Goal: Task Accomplishment & Management: Use online tool/utility

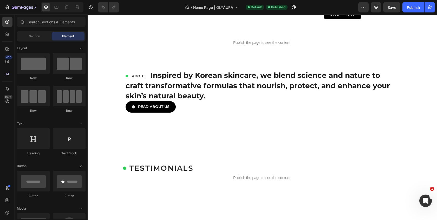
scroll to position [552, 0]
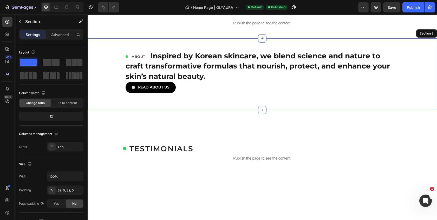
click at [190, 102] on div "ABOUT Inspired by Korean skincare, we blend science and nature to craft transfo…" at bounding box center [262, 73] width 349 height 71
click at [368, 33] on p "Create Theme Section" at bounding box center [377, 33] width 33 height 5
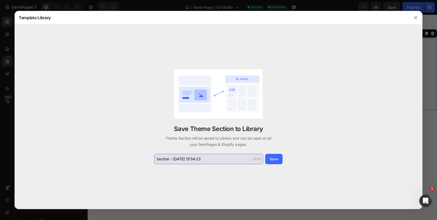
click at [222, 158] on input "Section - Aug 27 15:54:23" at bounding box center [208, 159] width 109 height 10
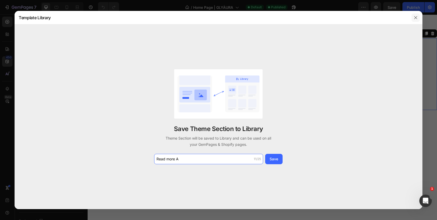
type input "Read more A"
click at [414, 17] on icon "button" at bounding box center [415, 18] width 4 height 4
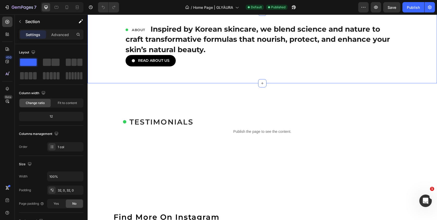
scroll to position [588, 0]
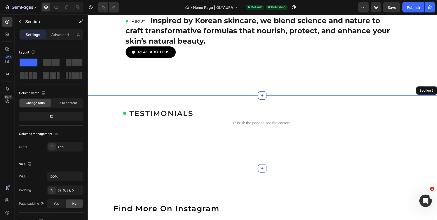
click at [102, 154] on div "TESTIMONIALS Custom Code Publish the page to see the content. Custom Code Row" at bounding box center [262, 132] width 349 height 56
click at [371, 90] on p "Create Theme Section" at bounding box center [377, 90] width 33 height 5
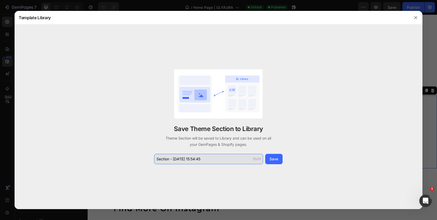
click at [207, 158] on input "Section - Aug 27 15:54:45" at bounding box center [208, 159] width 109 height 10
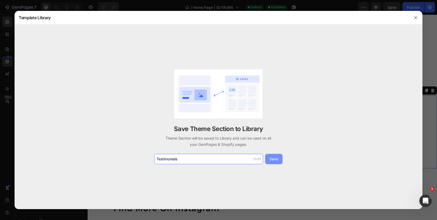
type input "Testimonials"
click at [276, 158] on div "Save" at bounding box center [273, 158] width 9 height 5
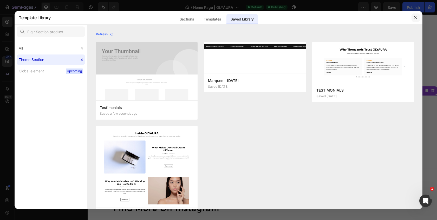
click at [418, 19] on button "button" at bounding box center [415, 18] width 8 height 8
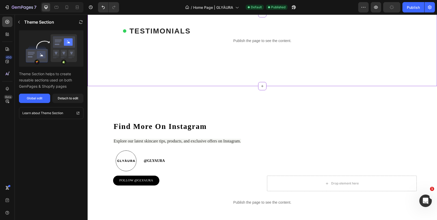
scroll to position [712, 0]
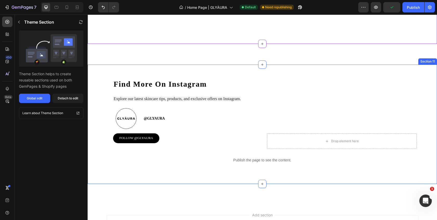
click at [178, 65] on div "Find More On Instagram Heading Explore our latest skincare tips, products, and …" at bounding box center [262, 124] width 349 height 119
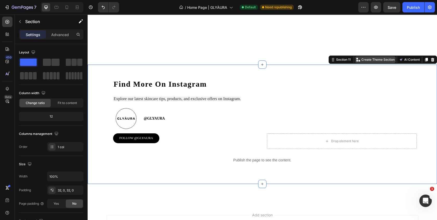
click at [369, 60] on p "Create Theme Section" at bounding box center [377, 59] width 33 height 5
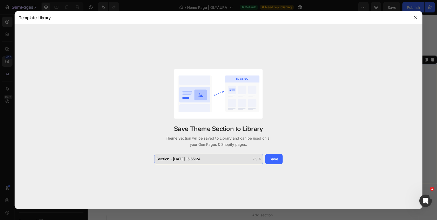
click at [210, 159] on input "Section - Aug 27 15:55:24" at bounding box center [208, 159] width 109 height 10
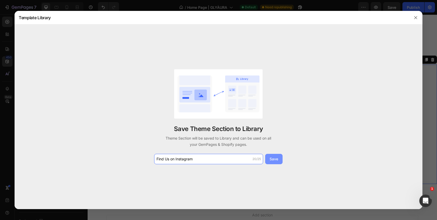
type input "Find Us on Instagram"
click at [271, 159] on div "Save" at bounding box center [273, 158] width 9 height 5
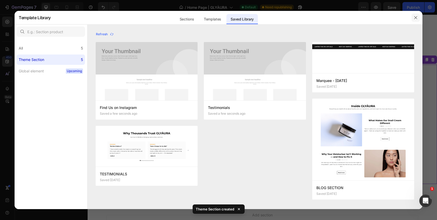
click at [412, 19] on button "button" at bounding box center [415, 18] width 8 height 8
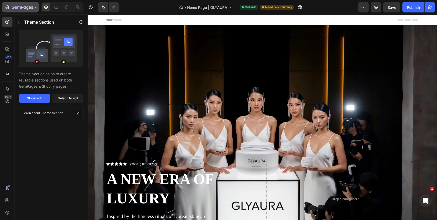
scroll to position [0, 0]
click at [6, 5] on icon "button" at bounding box center [6, 7] width 5 height 5
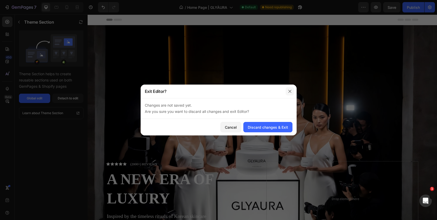
click at [292, 92] on button "button" at bounding box center [289, 91] width 8 height 8
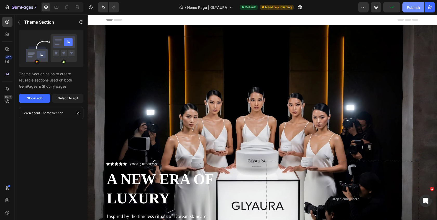
click at [410, 8] on div "Publish" at bounding box center [412, 7] width 13 height 5
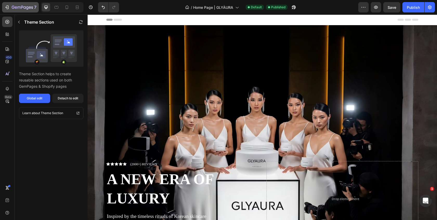
click at [3, 6] on button "7" at bounding box center [20, 7] width 37 height 10
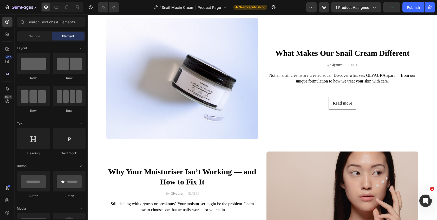
scroll to position [285, 0]
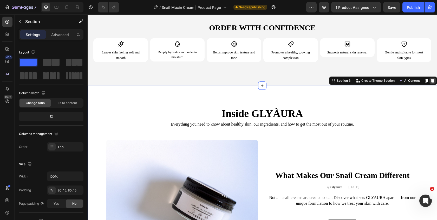
click at [431, 79] on icon at bounding box center [432, 81] width 4 height 4
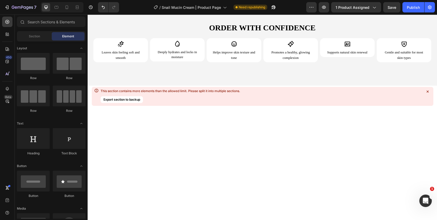
click at [428, 91] on icon at bounding box center [427, 91] width 5 height 5
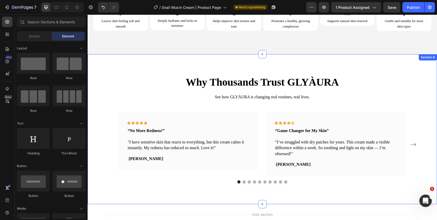
scroll to position [281, 0]
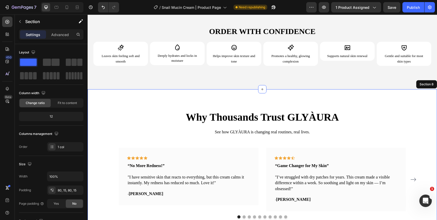
click at [344, 99] on div "Why Thousands Trust GLYÀURA Heading See how GLYÀURA is changing real routines, …" at bounding box center [262, 164] width 349 height 150
click at [431, 84] on icon at bounding box center [432, 84] width 4 height 4
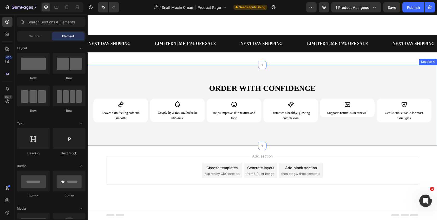
scroll to position [224, 0]
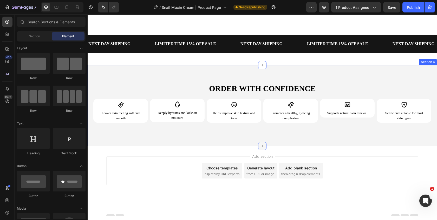
click at [263, 145] on icon at bounding box center [262, 146] width 4 height 4
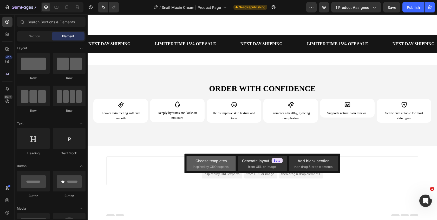
click at [224, 164] on div "Choose templates inspired by CRO experts" at bounding box center [211, 163] width 36 height 11
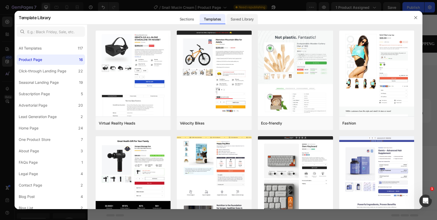
click at [239, 17] on div "Saved Library" at bounding box center [241, 19] width 31 height 10
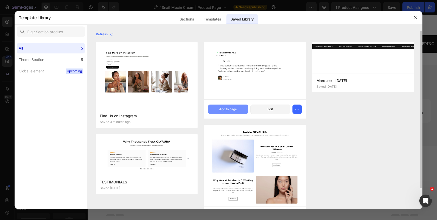
click at [228, 109] on div "Add to page" at bounding box center [228, 109] width 18 height 5
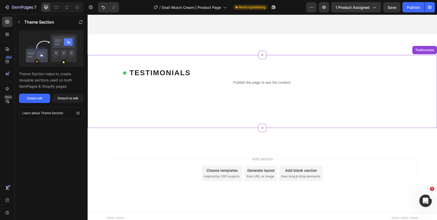
scroll to position [339, 0]
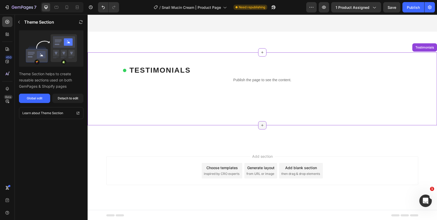
click at [263, 124] on icon at bounding box center [262, 125] width 4 height 4
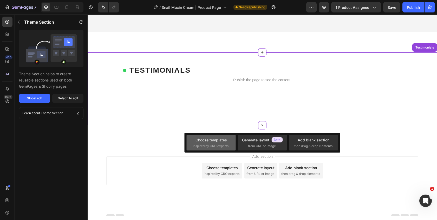
click at [207, 142] on div "Choose templates" at bounding box center [210, 139] width 31 height 5
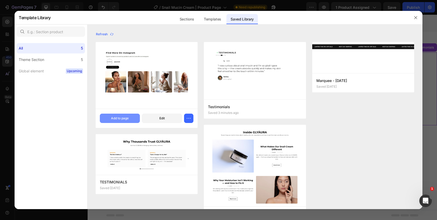
click at [116, 118] on div "Add to page" at bounding box center [120, 118] width 18 height 5
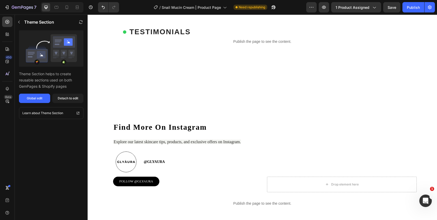
scroll to position [380, 0]
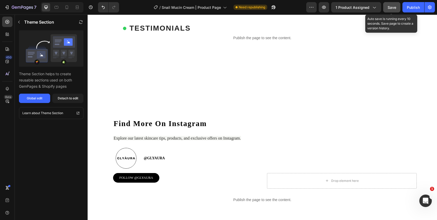
click at [390, 6] on span "Save" at bounding box center [391, 7] width 9 height 4
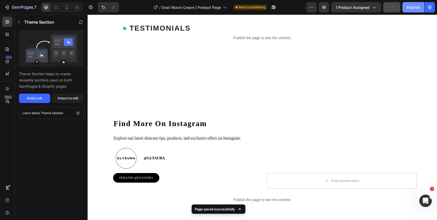
click at [411, 10] on div "Publish" at bounding box center [412, 7] width 13 height 5
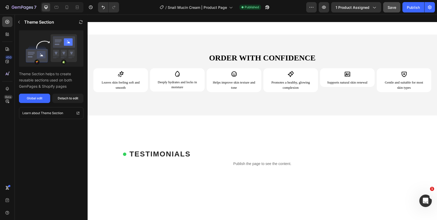
scroll to position [248, 0]
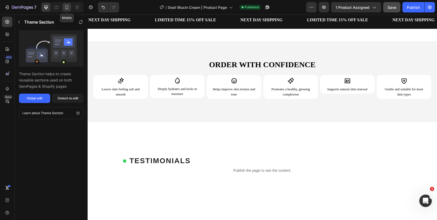
click at [69, 8] on icon at bounding box center [66, 7] width 5 height 5
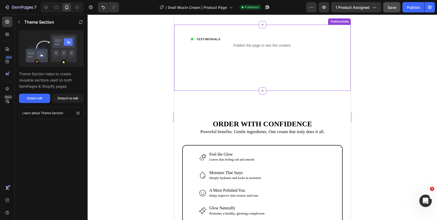
scroll to position [489, 0]
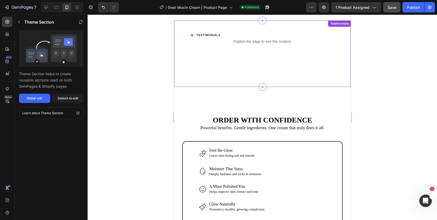
click at [221, 51] on div "TESTIMONIALS Custom Code Publish the page to see the content. Custom Code" at bounding box center [262, 54] width 168 height 42
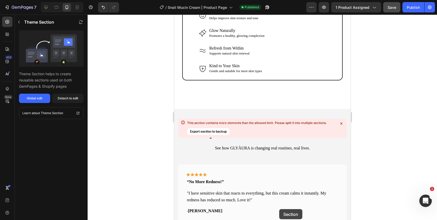
scroll to position [683, 0]
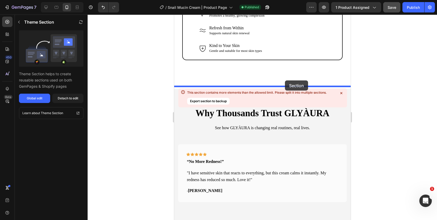
drag, startPoint x: 318, startPoint y: 26, endPoint x: 284, endPoint y: 81, distance: 63.7
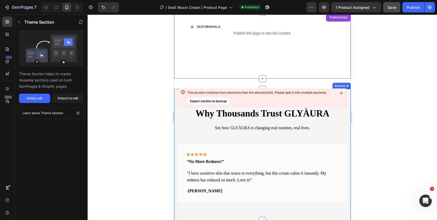
click at [347, 91] on div "Why Thousands Trust GLYÀURA Heading See how GLYÀURA is changing real routines, …" at bounding box center [262, 155] width 176 height 132
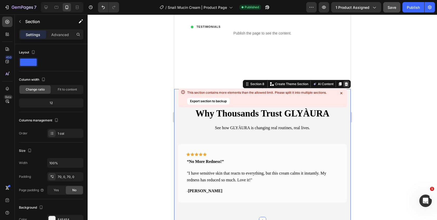
click at [346, 82] on icon at bounding box center [345, 84] width 3 height 4
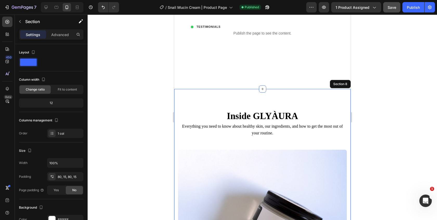
click at [347, 82] on icon at bounding box center [346, 84] width 4 height 4
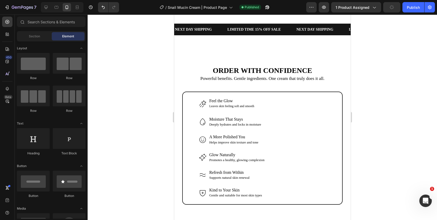
scroll to position [429, 0]
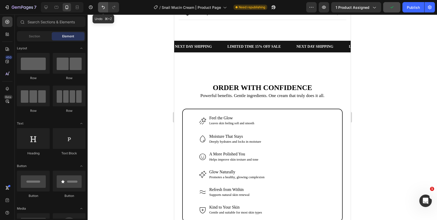
click at [105, 8] on icon "Undo/Redo" at bounding box center [103, 7] width 5 height 5
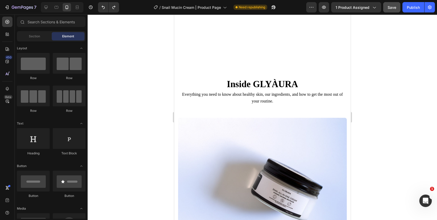
scroll to position [793, 0]
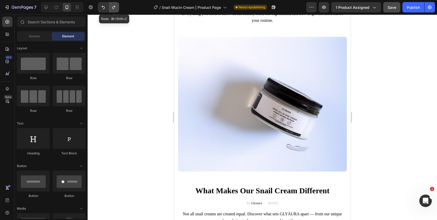
click at [111, 6] on icon "Undo/Redo" at bounding box center [113, 7] width 5 height 5
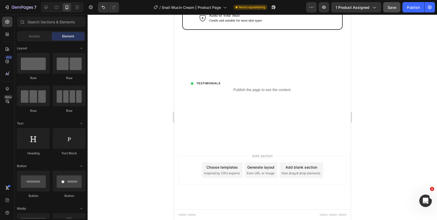
scroll to position [624, 0]
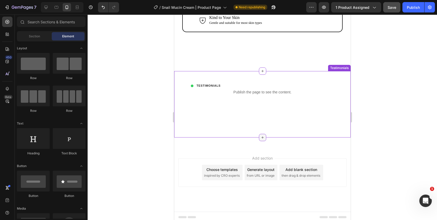
click at [261, 136] on icon at bounding box center [262, 138] width 4 height 4
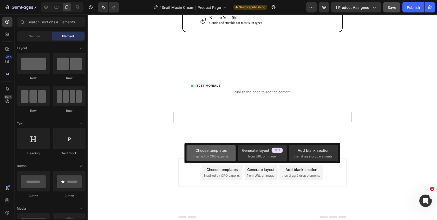
click at [209, 148] on div "Choose templates" at bounding box center [210, 150] width 31 height 5
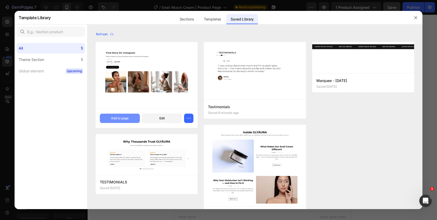
click at [118, 117] on div "Add to page" at bounding box center [120, 118] width 18 height 5
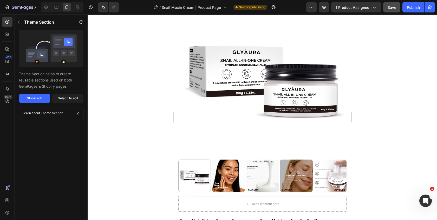
scroll to position [0, 0]
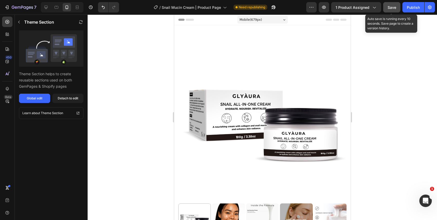
click at [393, 10] on div "Save" at bounding box center [391, 7] width 9 height 5
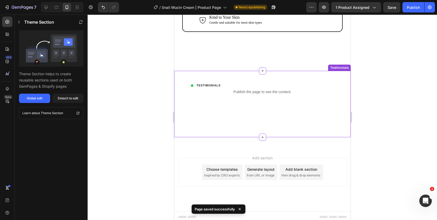
scroll to position [624, 0]
click at [263, 136] on icon at bounding box center [262, 138] width 4 height 4
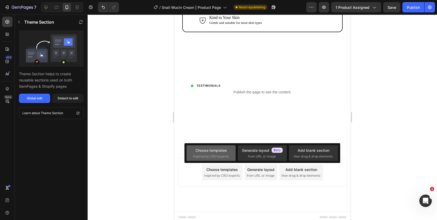
click at [216, 154] on div "Choose templates inspired by CRO experts" at bounding box center [211, 153] width 36 height 11
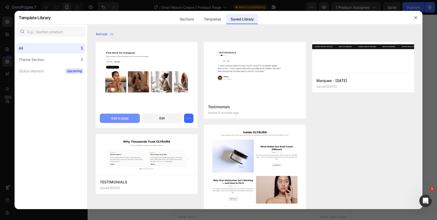
click at [116, 119] on div "Add to page" at bounding box center [120, 118] width 18 height 5
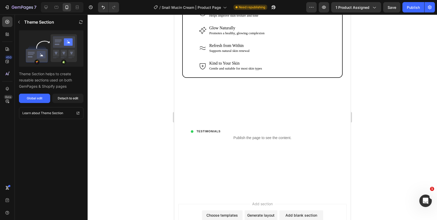
scroll to position [567, 0]
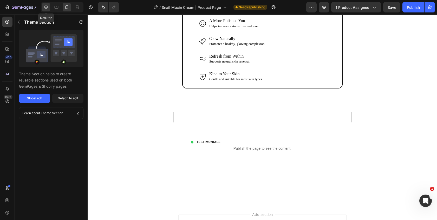
click at [48, 6] on icon at bounding box center [45, 7] width 5 height 5
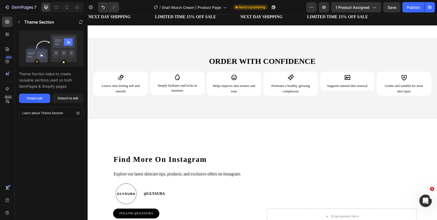
scroll to position [258, 0]
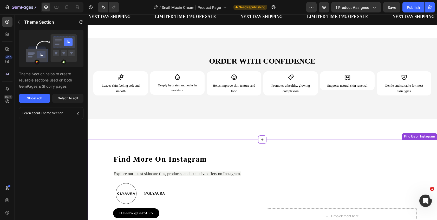
click at [234, 144] on div "Find More On Instagram Heading Explore our latest skincare tips, products, and …" at bounding box center [262, 199] width 349 height 119
click at [431, 134] on icon at bounding box center [432, 135] width 3 height 4
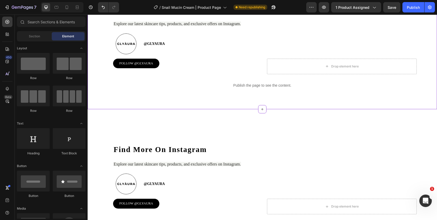
scroll to position [581, 0]
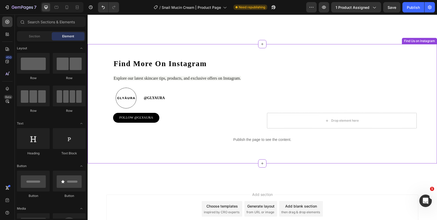
click at [301, 61] on h2 "Find More On Instagram" at bounding box center [263, 63] width 301 height 9
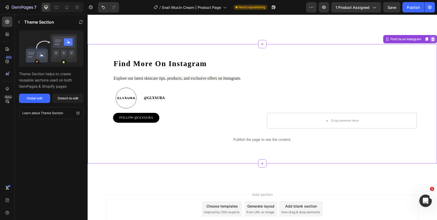
click at [433, 39] on icon at bounding box center [432, 39] width 4 height 4
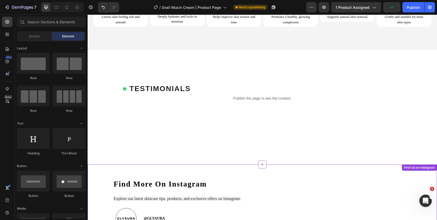
scroll to position [325, 0]
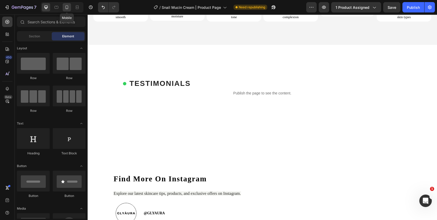
click at [65, 9] on icon at bounding box center [66, 7] width 5 height 5
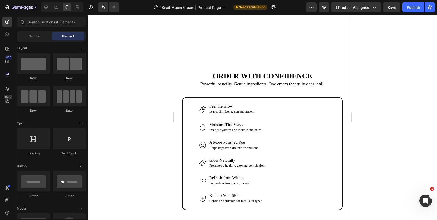
scroll to position [624, 0]
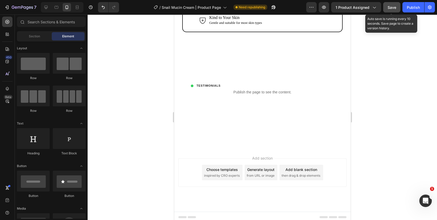
click at [389, 10] on button "Save" at bounding box center [391, 7] width 17 height 10
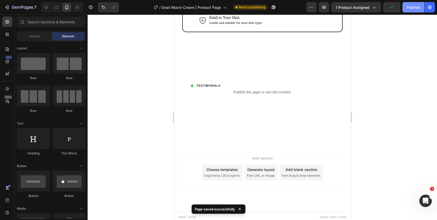
click at [416, 9] on div "Publish" at bounding box center [412, 7] width 13 height 5
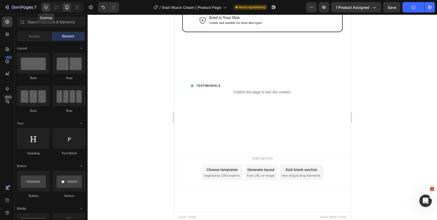
click at [47, 6] on icon at bounding box center [45, 7] width 5 height 5
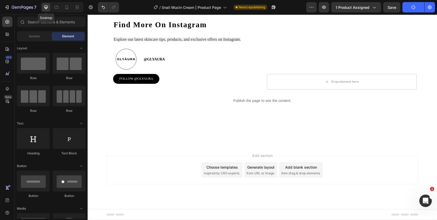
scroll to position [525, 0]
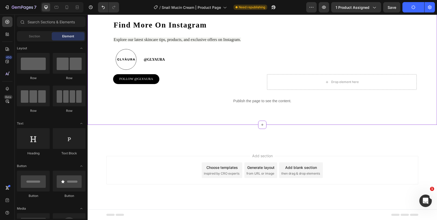
click at [177, 105] on div "Publish the page to see the content." at bounding box center [261, 101] width 303 height 14
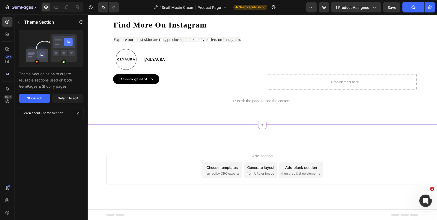
click at [119, 102] on p "Publish the page to see the content." at bounding box center [261, 100] width 303 height 5
click at [67, 98] on div "Detach to edit" at bounding box center [68, 98] width 21 height 5
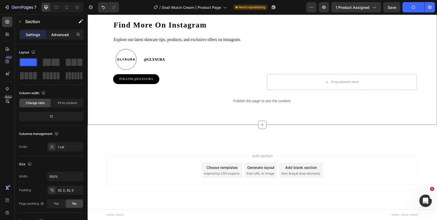
click at [63, 35] on p "Advanced" at bounding box center [60, 34] width 18 height 5
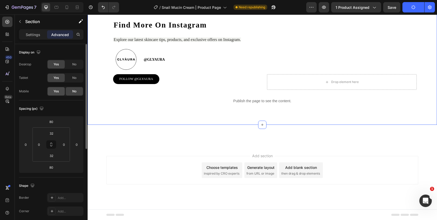
click at [59, 92] on div "Yes" at bounding box center [56, 91] width 17 height 8
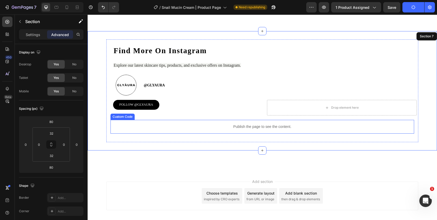
scroll to position [496, 0]
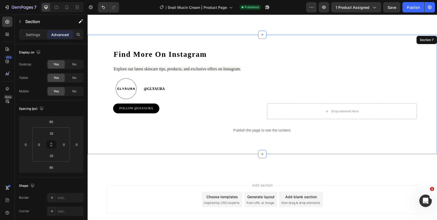
click at [221, 38] on div "Find More On Instagram Heading Explore our latest skincare tips, products, and …" at bounding box center [262, 94] width 349 height 119
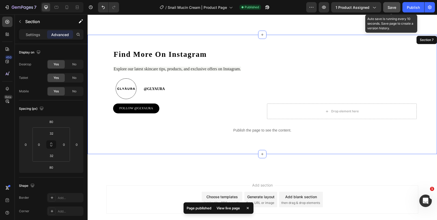
click at [390, 11] on button "Save" at bounding box center [391, 7] width 17 height 10
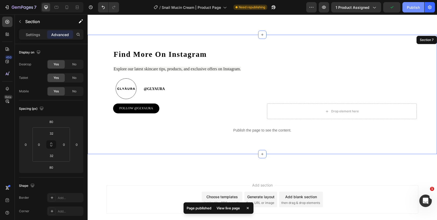
click at [411, 8] on div "Publish" at bounding box center [412, 7] width 13 height 5
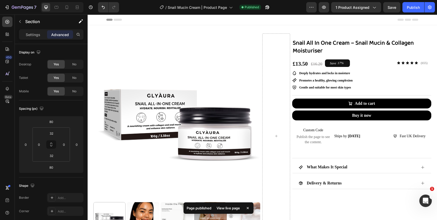
scroll to position [0, 0]
click at [66, 6] on icon at bounding box center [66, 7] width 3 height 4
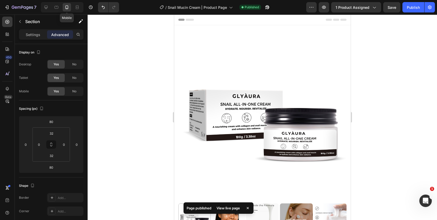
type input "40"
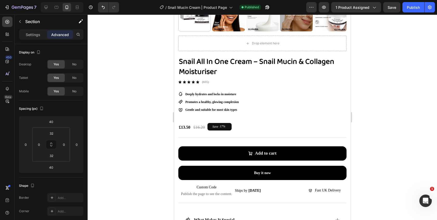
scroll to position [196, 0]
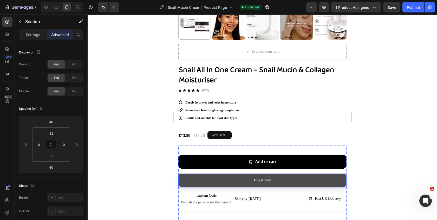
click at [279, 182] on button "Buy it now" at bounding box center [262, 180] width 168 height 14
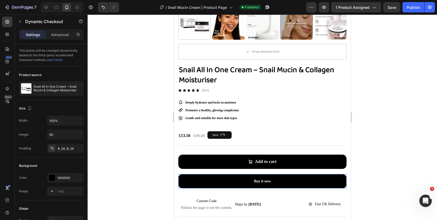
drag, startPoint x: 264, startPoint y: 186, endPoint x: 264, endPoint y: 192, distance: 5.5
click at [264, 192] on div "Title Line Add to cart Add to Cart Buy it now Dynamic Checkout 21 Custom Code P…" at bounding box center [262, 202] width 168 height 113
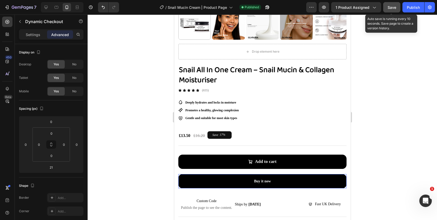
click at [395, 6] on span "Save" at bounding box center [391, 7] width 9 height 4
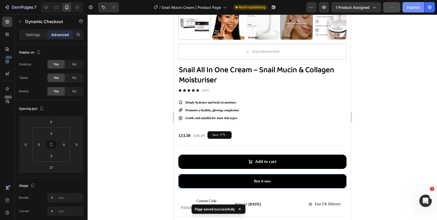
click at [410, 10] on div "Publish" at bounding box center [412, 7] width 13 height 5
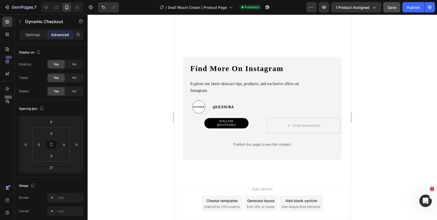
scroll to position [731, 0]
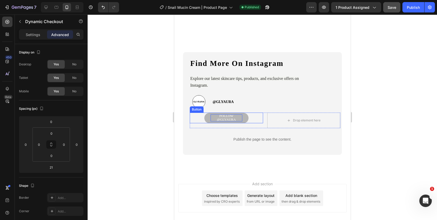
click at [228, 115] on span "FOLLOW @GLYAURA" at bounding box center [225, 118] width 19 height 8
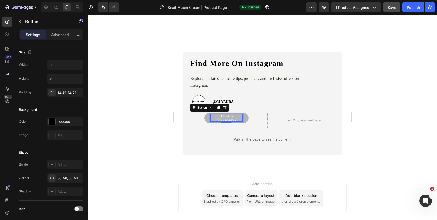
click at [224, 116] on span "FOLLOW @GLYAURA" at bounding box center [225, 118] width 19 height 8
click at [225, 116] on span "FOLLOW @GLYAURA" at bounding box center [225, 118] width 19 height 8
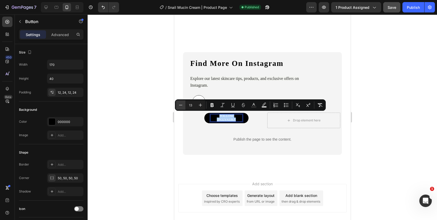
click at [178, 103] on icon "Editor contextual toolbar" at bounding box center [180, 105] width 5 height 5
type input "12"
click at [212, 104] on icon "Editor contextual toolbar" at bounding box center [211, 105] width 5 height 5
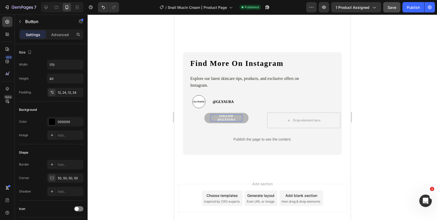
click at [227, 117] on strong "FOLLOW @GLYAURA" at bounding box center [226, 117] width 18 height 7
click at [225, 117] on strong "FOLLOW @GLYAURA" at bounding box center [226, 117] width 18 height 7
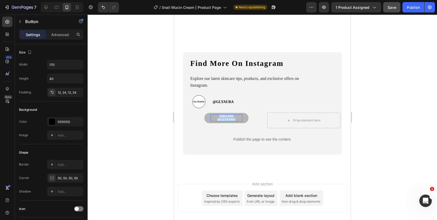
click at [234, 116] on p "FOLLOW @GLYAURA" at bounding box center [226, 118] width 32 height 7
click at [235, 118] on p "FOLLOW @GLYAURA" at bounding box center [226, 118] width 32 height 7
drag, startPoint x: 237, startPoint y: 118, endPoint x: 217, endPoint y: 114, distance: 20.4
click at [217, 115] on p "FOLLOW @GLYAURA" at bounding box center [226, 118] width 32 height 7
click at [221, 116] on strong "FOLLOW @GLYAURA" at bounding box center [226, 117] width 18 height 7
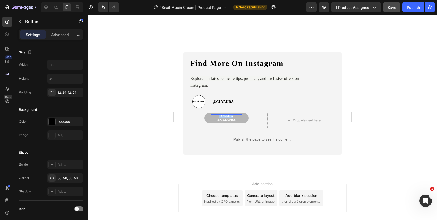
click at [221, 116] on strong "FOLLOW @GLYAURA" at bounding box center [226, 117] width 18 height 7
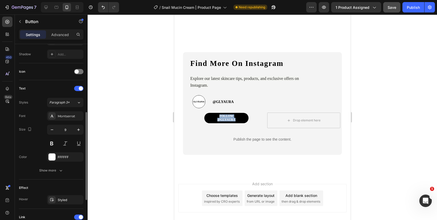
scroll to position [141, 0]
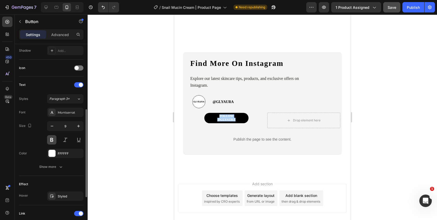
click at [54, 140] on button at bounding box center [51, 139] width 9 height 9
click at [54, 126] on icon "button" at bounding box center [51, 126] width 5 height 5
click at [53, 128] on icon "button" at bounding box center [51, 126] width 5 height 5
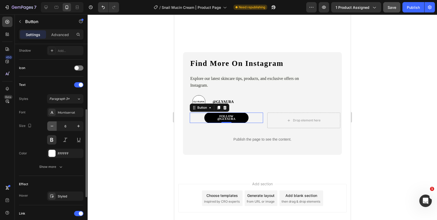
click at [53, 128] on icon "button" at bounding box center [51, 126] width 5 height 5
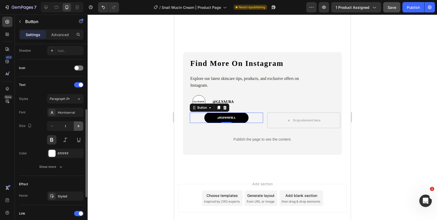
click at [78, 129] on button "button" at bounding box center [78, 126] width 9 height 9
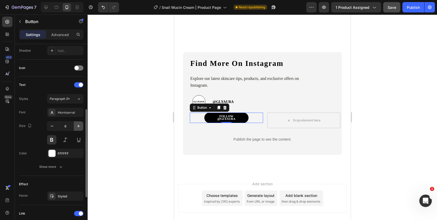
click at [78, 129] on button "button" at bounding box center [78, 126] width 9 height 9
type input "8"
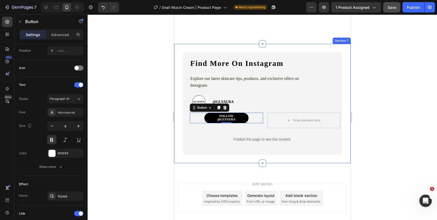
click at [198, 47] on div "Find More On Instagram Heading Explore our latest skincare tips, products, and …" at bounding box center [262, 103] width 176 height 119
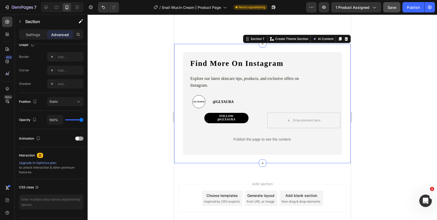
scroll to position [0, 0]
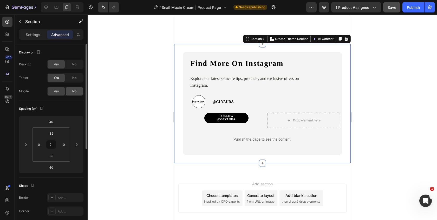
click at [71, 91] on div "No" at bounding box center [74, 91] width 17 height 8
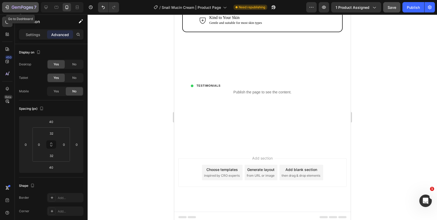
click at [5, 8] on icon "button" at bounding box center [6, 7] width 5 height 5
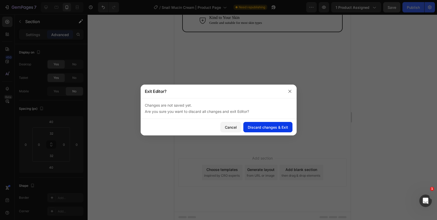
click at [259, 127] on div "Discard changes & Exit" at bounding box center [268, 127] width 40 height 5
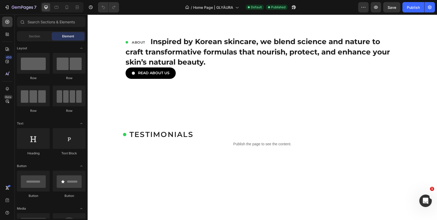
scroll to position [575, 0]
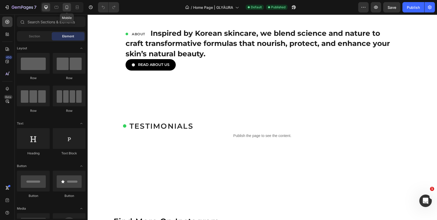
click at [65, 5] on icon at bounding box center [66, 7] width 5 height 5
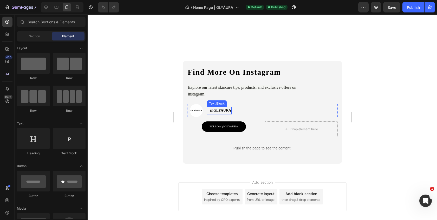
scroll to position [364, 0]
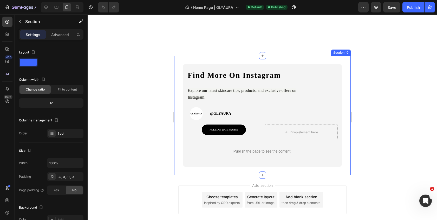
click at [318, 61] on div "Find More On Instagram Heading Explore our latest skincare tips, products, and …" at bounding box center [262, 115] width 176 height 119
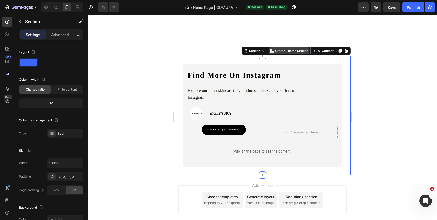
click at [278, 50] on p "Create Theme Section" at bounding box center [291, 51] width 33 height 5
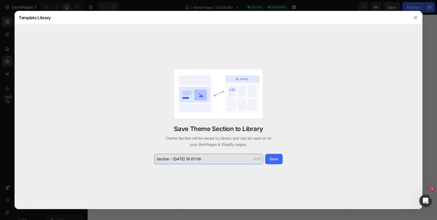
click at [185, 164] on input "Section - Aug 27 16:07:09" at bounding box center [208, 159] width 109 height 10
click at [185, 160] on input "Section - Aug 27 16:07:09" at bounding box center [208, 159] width 109 height 10
click at [197, 161] on input "mobile - followup" at bounding box center [208, 159] width 109 height 10
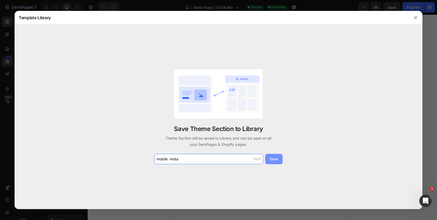
type input "mobile -insta"
click at [275, 157] on div "Save" at bounding box center [273, 158] width 9 height 5
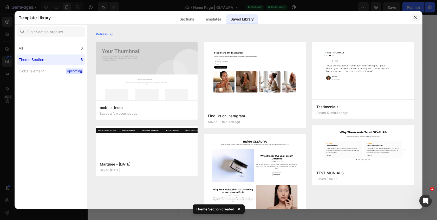
click at [414, 17] on icon "button" at bounding box center [415, 18] width 4 height 4
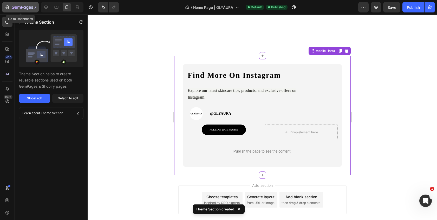
click at [11, 7] on div "7" at bounding box center [20, 7] width 32 height 6
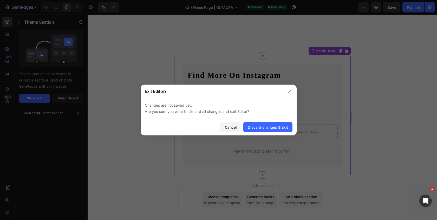
click at [296, 90] on div at bounding box center [290, 92] width 14 height 14
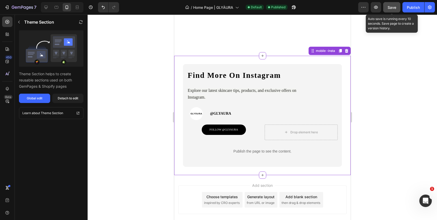
click at [393, 9] on span "Save" at bounding box center [391, 7] width 9 height 4
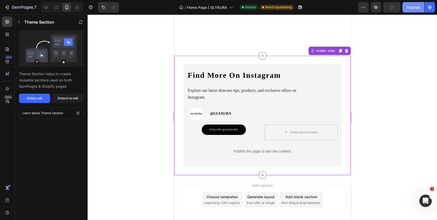
click at [414, 8] on div "Publish" at bounding box center [412, 7] width 13 height 5
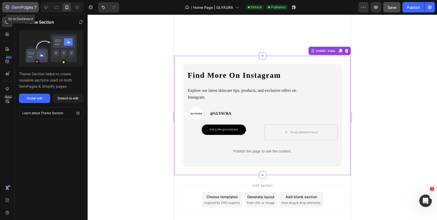
click at [14, 4] on div "7" at bounding box center [24, 7] width 25 height 6
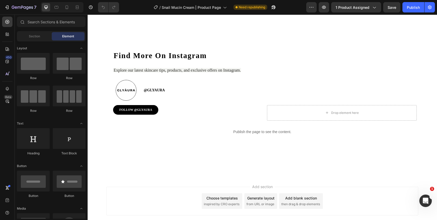
scroll to position [442, 0]
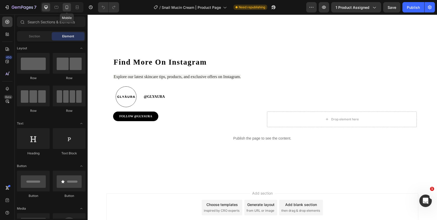
click at [68, 8] on icon at bounding box center [66, 7] width 5 height 5
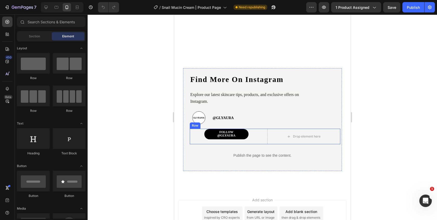
scroll to position [717, 0]
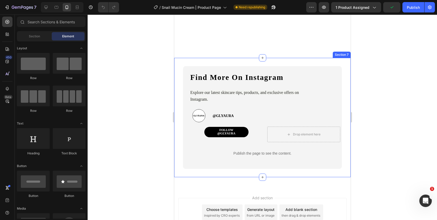
click at [320, 62] on div "Find More On Instagram Heading Explore our latest skincare tips, products, and …" at bounding box center [262, 117] width 176 height 119
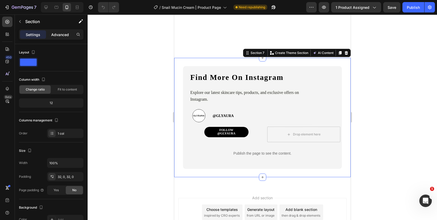
click at [62, 35] on p "Advanced" at bounding box center [60, 34] width 18 height 5
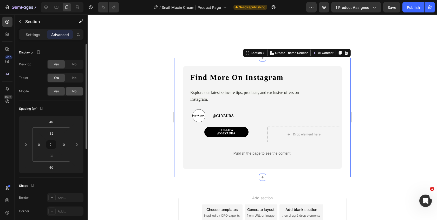
click at [73, 90] on span "No" at bounding box center [74, 91] width 4 height 5
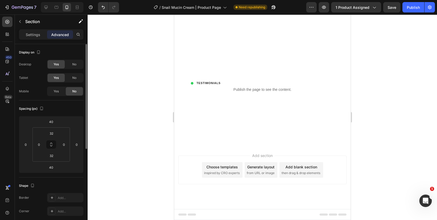
scroll to position [629, 0]
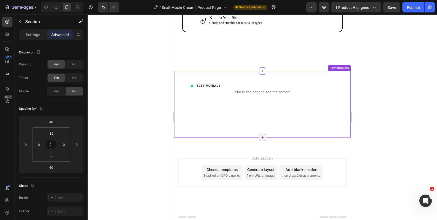
click at [262, 134] on div at bounding box center [261, 137] width 7 height 7
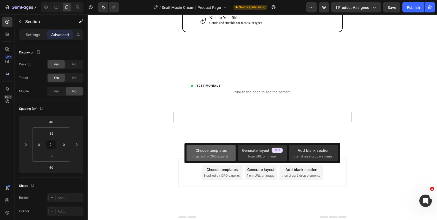
click at [238, 148] on div "Choose templates inspired by CRO experts" at bounding box center [262, 153] width 49 height 16
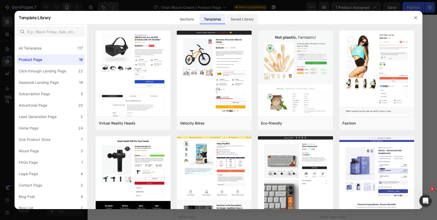
click at [240, 18] on div "Saved Library" at bounding box center [241, 19] width 31 height 10
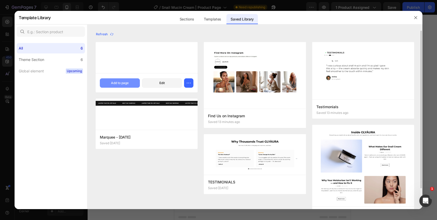
click at [119, 81] on div "Add to page" at bounding box center [120, 83] width 18 height 5
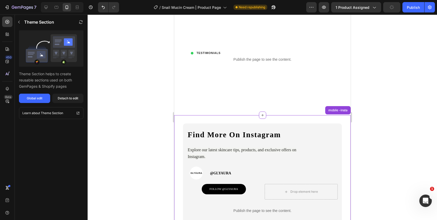
scroll to position [651, 0]
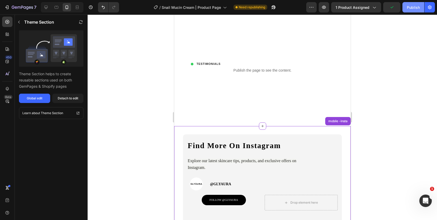
click at [411, 12] on button "Publish" at bounding box center [413, 7] width 22 height 10
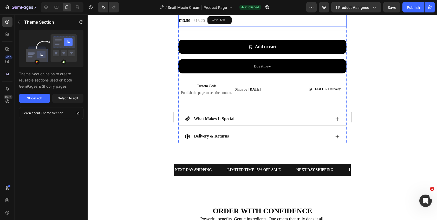
scroll to position [332, 0]
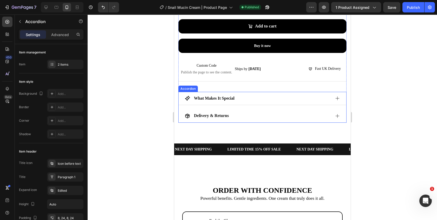
click at [263, 119] on div "Delivery & Returns" at bounding box center [257, 115] width 146 height 9
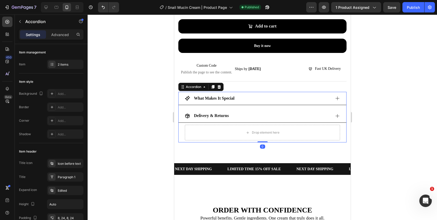
click at [262, 103] on div "What Makes It Special" at bounding box center [257, 98] width 146 height 9
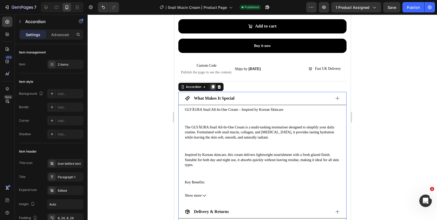
click at [213, 89] on icon at bounding box center [212, 87] width 4 height 4
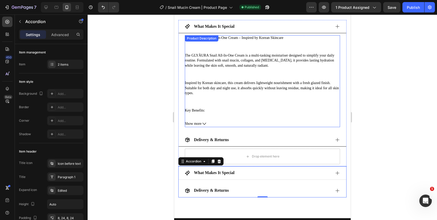
scroll to position [402, 0]
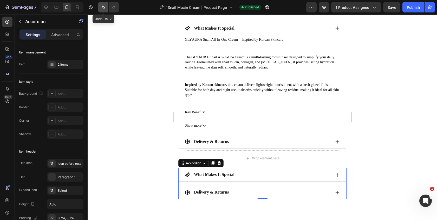
click at [104, 6] on icon "Undo/Redo" at bounding box center [103, 7] width 5 height 5
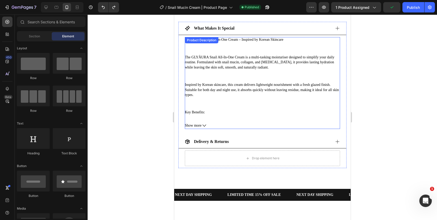
click at [216, 89] on p "Inspired by Korean skincare, this cream delivers lightweight nourishment with a…" at bounding box center [261, 89] width 155 height 15
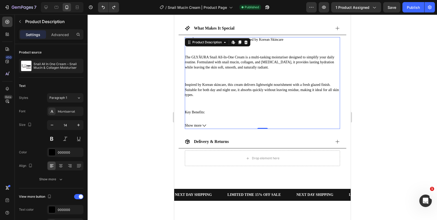
click at [220, 67] on p "The GLYÀURA Snail All-In-One Cream is a multi-tasking moisturiser designed to s…" at bounding box center [261, 62] width 155 height 15
click at [239, 44] on icon at bounding box center [239, 43] width 3 height 4
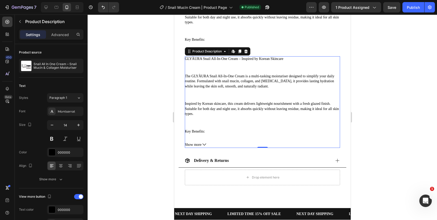
scroll to position [476, 0]
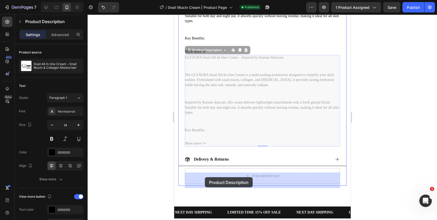
drag, startPoint x: 205, startPoint y: 55, endPoint x: 204, endPoint y: 177, distance: 122.1
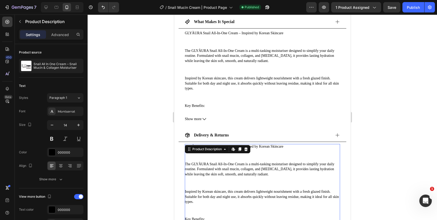
scroll to position [406, 0]
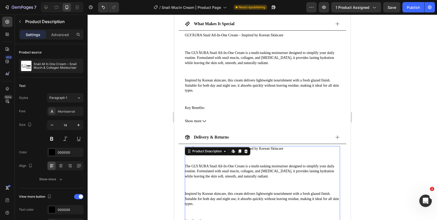
click at [240, 178] on p "The GLYÀURA Snail All-In-One Cream is a multi-tasking moisturiser designed to s…" at bounding box center [261, 171] width 155 height 15
click at [272, 170] on p "The GLYÀURA Snail All-In-One Cream is a multi-tasking moisturiser designed to s…" at bounding box center [261, 171] width 155 height 15
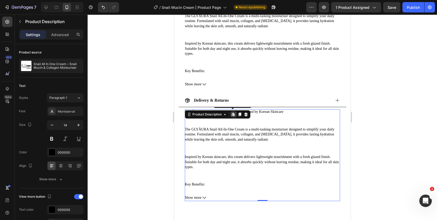
scroll to position [449, 0]
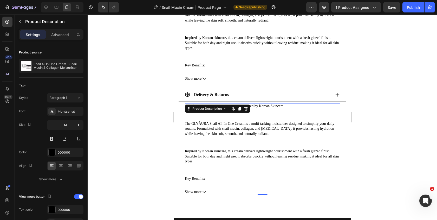
click at [203, 194] on icon at bounding box center [204, 192] width 4 height 4
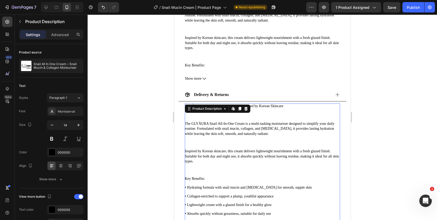
click at [221, 161] on p "Inspired by Korean skincare, this cream delivers lightweight nourishment with a…" at bounding box center [261, 156] width 155 height 15
click at [401, 105] on div at bounding box center [262, 118] width 349 height 206
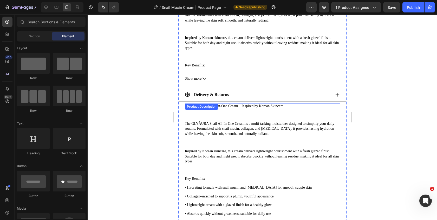
click at [258, 153] on p "Inspired by Korean skincare, this cream delivers lightweight nourishment with a…" at bounding box center [261, 156] width 155 height 15
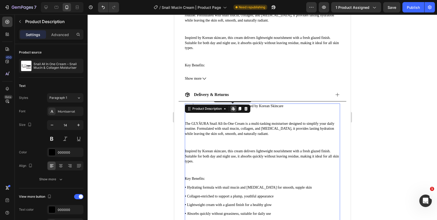
click at [233, 110] on icon at bounding box center [232, 108] width 2 height 3
click at [238, 149] on div "GLYÀURA Snail All-In-One Cream – Inspired by Korean Skincare The GLYÀURA Snail …" at bounding box center [261, 180] width 155 height 153
click at [245, 111] on icon at bounding box center [245, 109] width 3 height 4
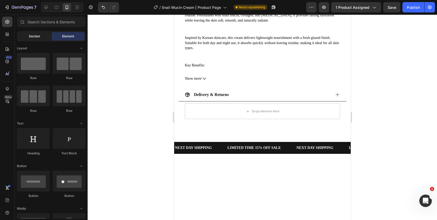
click at [36, 33] on div "Section" at bounding box center [34, 36] width 33 height 8
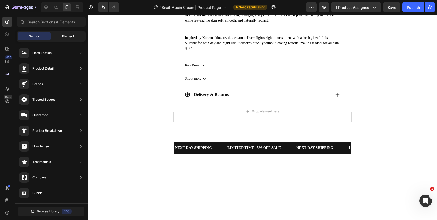
click at [68, 38] on span "Element" at bounding box center [68, 36] width 12 height 5
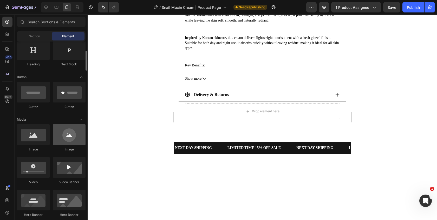
scroll to position [0, 0]
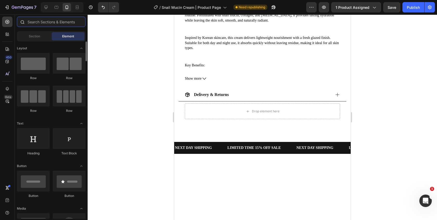
click at [55, 22] on input "text" at bounding box center [51, 22] width 69 height 10
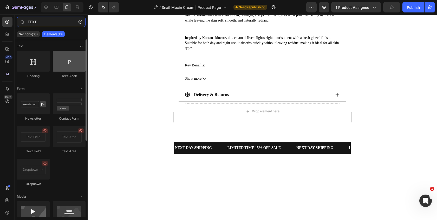
type input "TEXT"
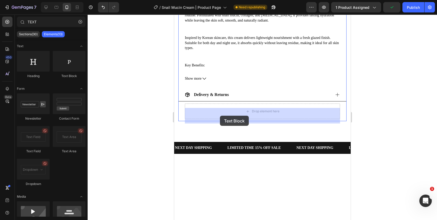
drag, startPoint x: 242, startPoint y: 73, endPoint x: 219, endPoint y: 116, distance: 48.1
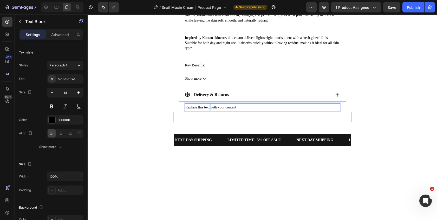
click at [209, 111] on p "Replace this text with your content" at bounding box center [262, 107] width 154 height 6
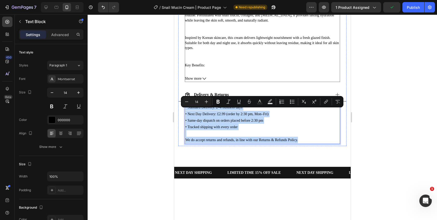
click at [219, 49] on p "Inspired by Korean skincare, this cream delivers lightweight nourishment with a…" at bounding box center [261, 42] width 155 height 15
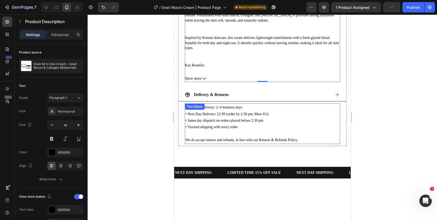
click at [227, 130] on p "• Tracked shipping with every order" at bounding box center [262, 127] width 154 height 6
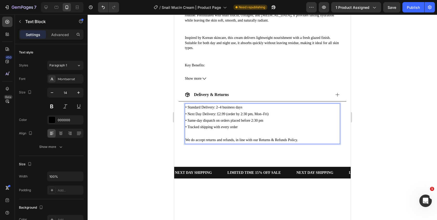
click at [296, 143] on p "We do accept returns and refunds, in line with our Returns & Refunds Policy." at bounding box center [262, 140] width 154 height 6
click at [261, 143] on p "We do accept returns and refunds, in line with our Returns & Refunds Policy." at bounding box center [262, 140] width 154 height 6
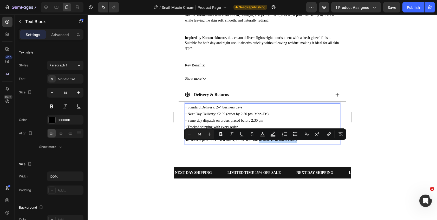
drag, startPoint x: 259, startPoint y: 144, endPoint x: 296, endPoint y: 146, distance: 37.7
click at [296, 143] on p "We do accept returns and refunds, in line with our Returns & Refunds Policy." at bounding box center [262, 140] width 154 height 6
click at [328, 135] on icon "Editor contextual toolbar" at bounding box center [328, 134] width 5 height 5
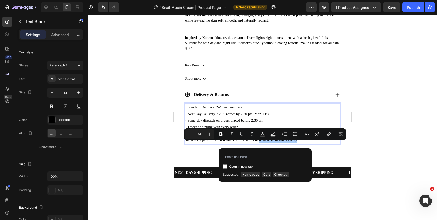
type input "[URL][DOMAIN_NAME]"
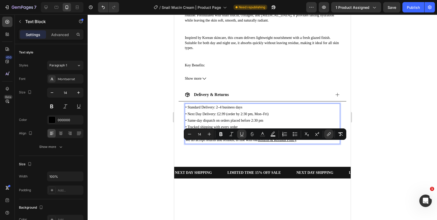
click at [390, 163] on div at bounding box center [262, 118] width 349 height 206
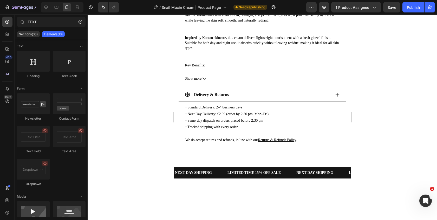
click at [379, 126] on div at bounding box center [262, 118] width 349 height 206
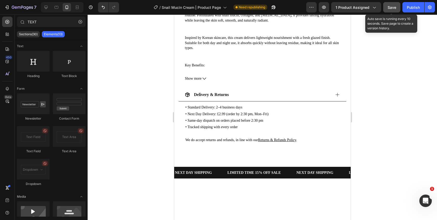
click at [391, 6] on span "Save" at bounding box center [391, 7] width 9 height 4
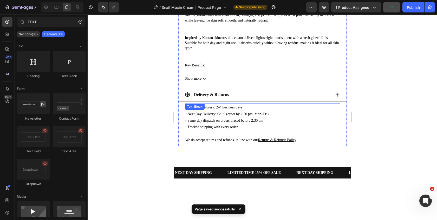
click at [294, 123] on p "• Same-day dispatch on orders placed before 2:30 pm" at bounding box center [262, 120] width 154 height 6
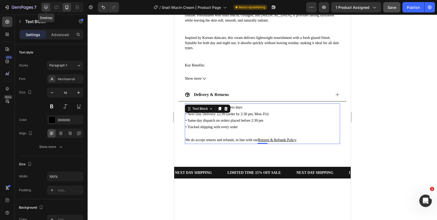
click at [49, 6] on div at bounding box center [46, 7] width 8 height 8
type input "16"
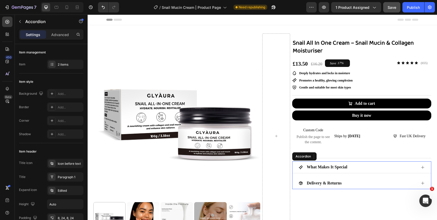
click at [346, 182] on div "Delivery & Returns" at bounding box center [357, 183] width 118 height 7
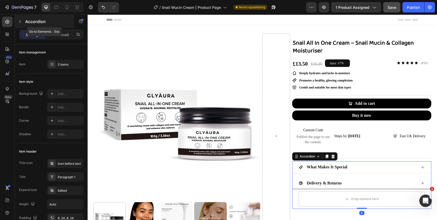
click at [19, 24] on button "button" at bounding box center [20, 21] width 8 height 8
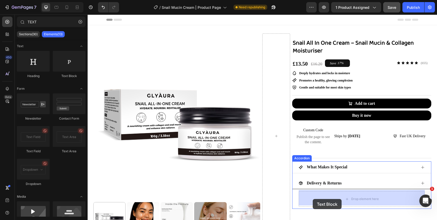
drag, startPoint x: 149, startPoint y: 75, endPoint x: 312, endPoint y: 199, distance: 204.9
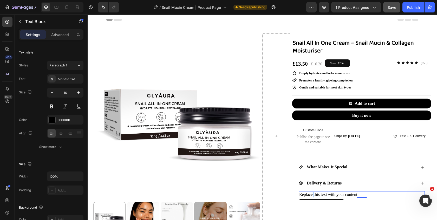
click at [313, 194] on p "Replace this text with your content" at bounding box center [361, 195] width 125 height 6
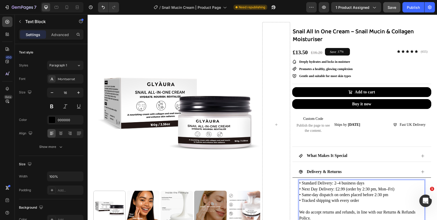
scroll to position [15, 0]
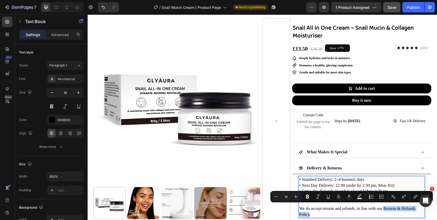
drag, startPoint x: 383, startPoint y: 206, endPoint x: 309, endPoint y: 214, distance: 73.9
click at [309, 214] on p "We do accept returns and refunds, in line with our Returns & Refunds Policy." at bounding box center [361, 212] width 125 height 12
click at [413, 198] on icon "Editor contextual toolbar" at bounding box center [414, 197] width 2 height 3
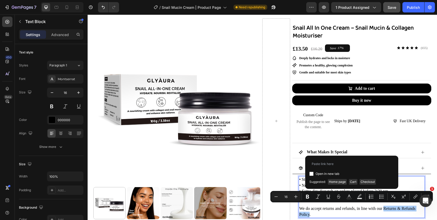
type input "[URL][DOMAIN_NAME]"
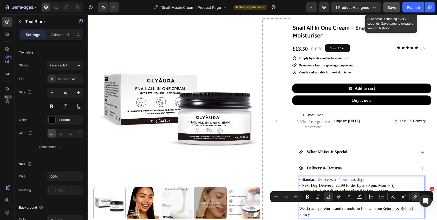
click at [394, 10] on div "Save" at bounding box center [391, 7] width 9 height 5
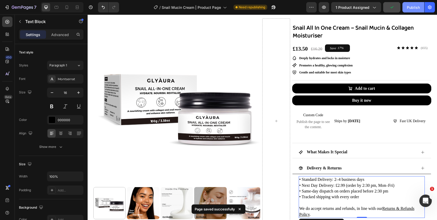
click at [413, 10] on button "Publish" at bounding box center [413, 7] width 22 height 10
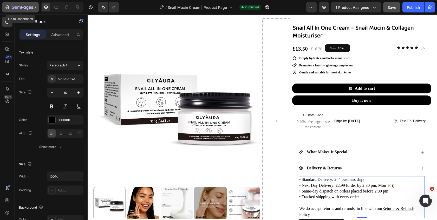
click at [11, 4] on div "7" at bounding box center [20, 7] width 32 height 6
